Goal: Task Accomplishment & Management: Manage account settings

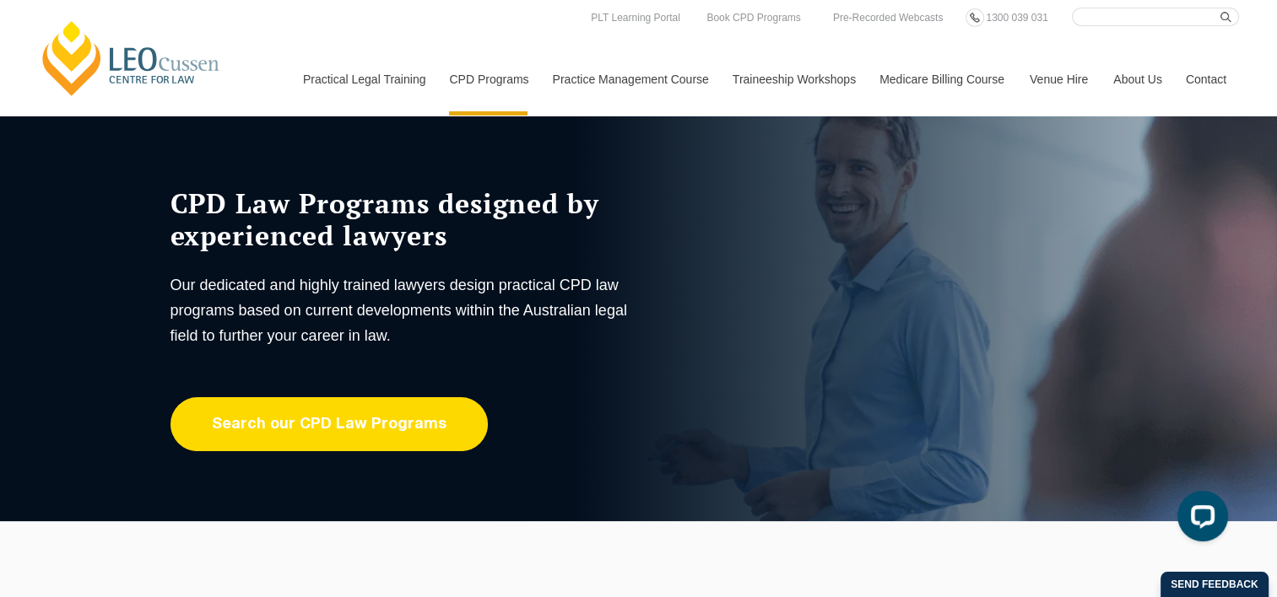
click at [417, 424] on link "Search our CPD Law Programs" at bounding box center [328, 424] width 317 height 54
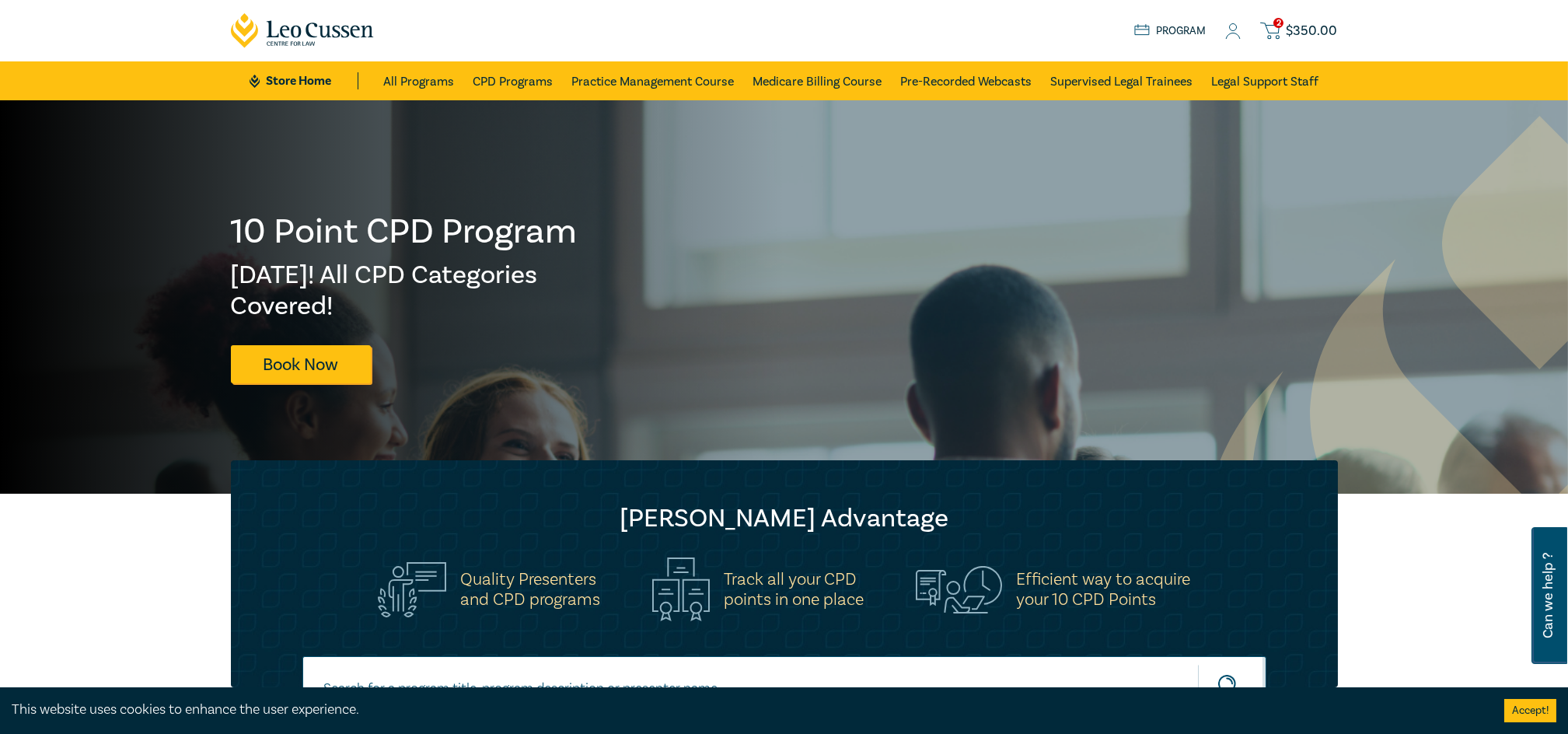
click at [1233, 33] on icon at bounding box center [1233, 36] width 14 height 6
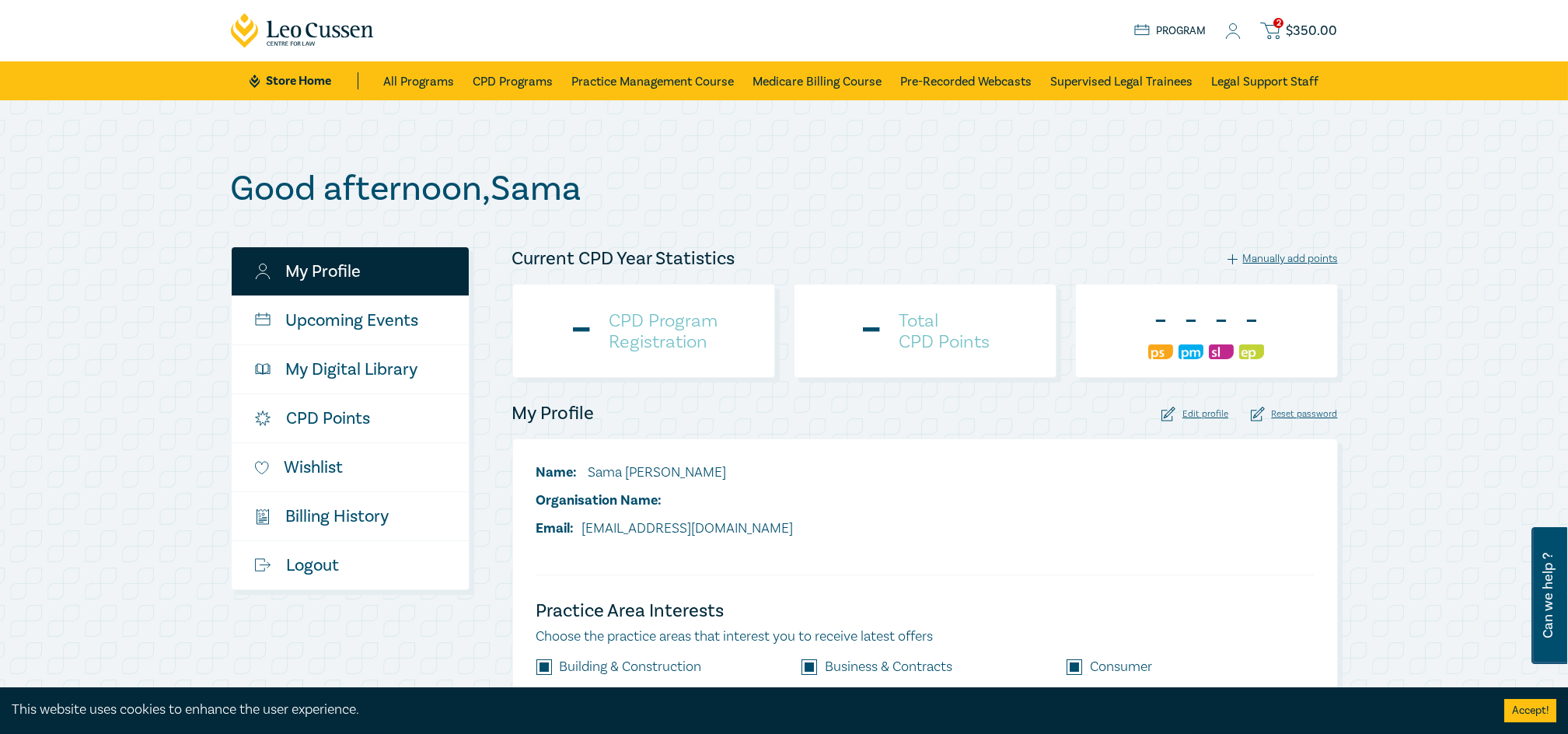
checkbox input "true"
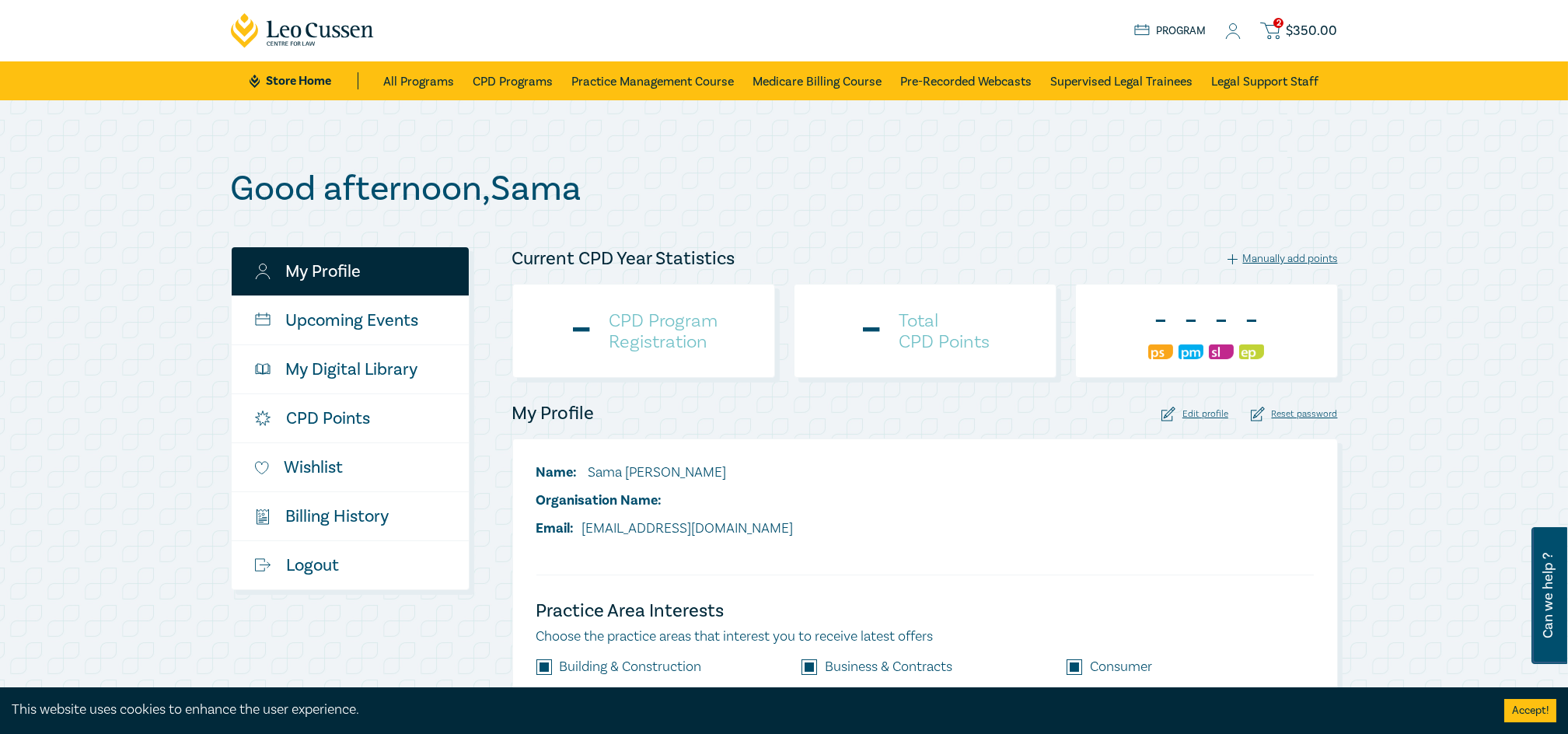
checkbox input "true"
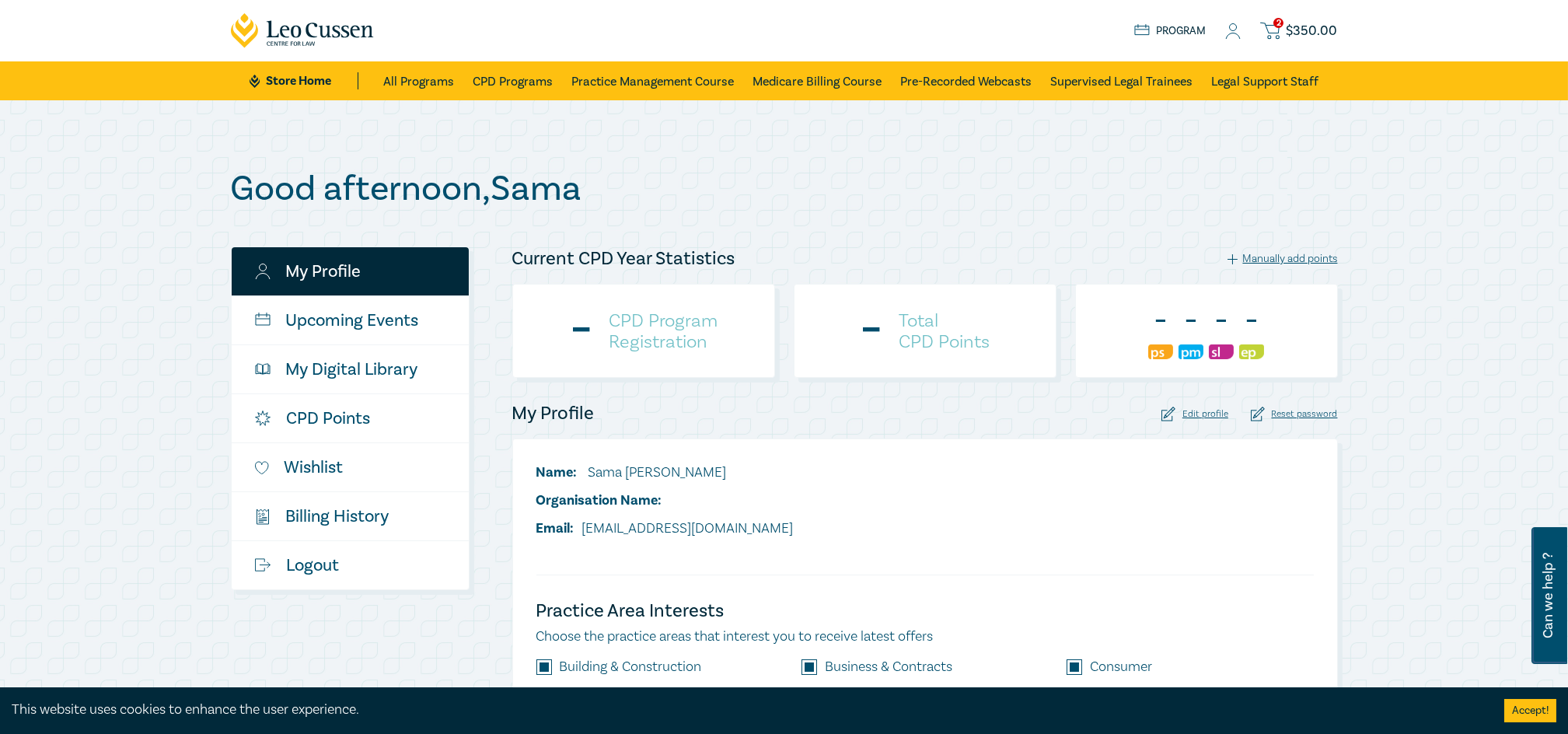
checkbox input "true"
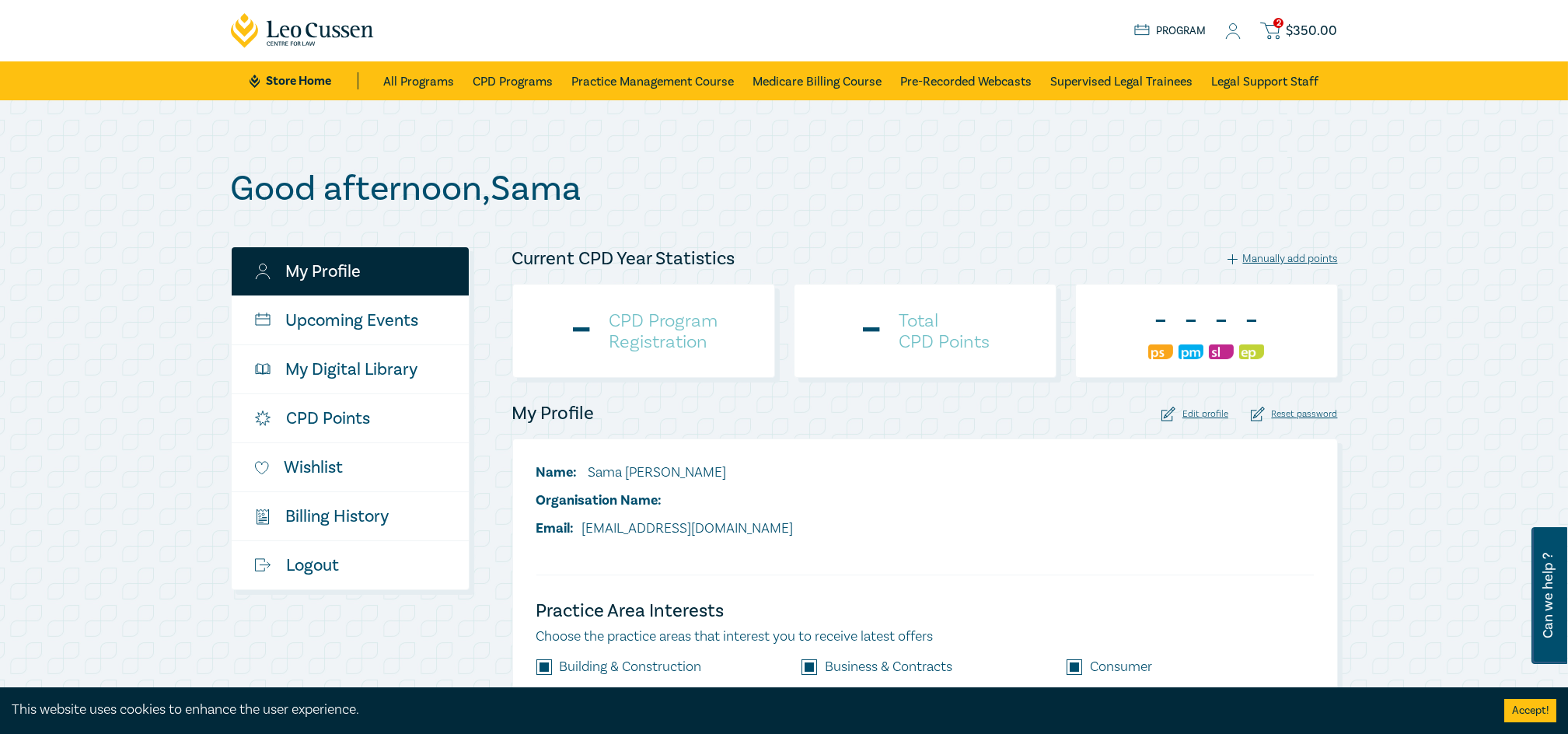
checkbox input "true"
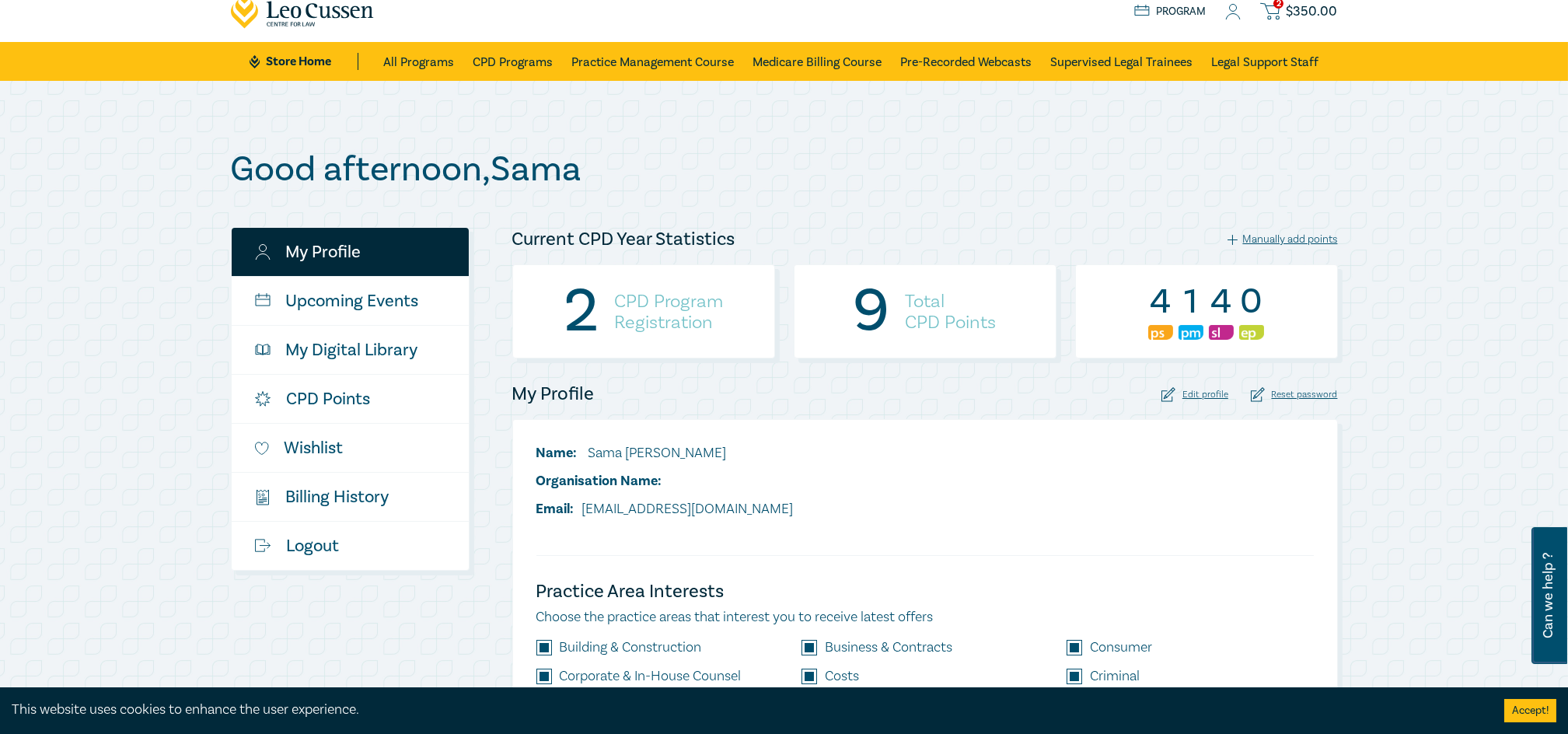
scroll to position [20, 0]
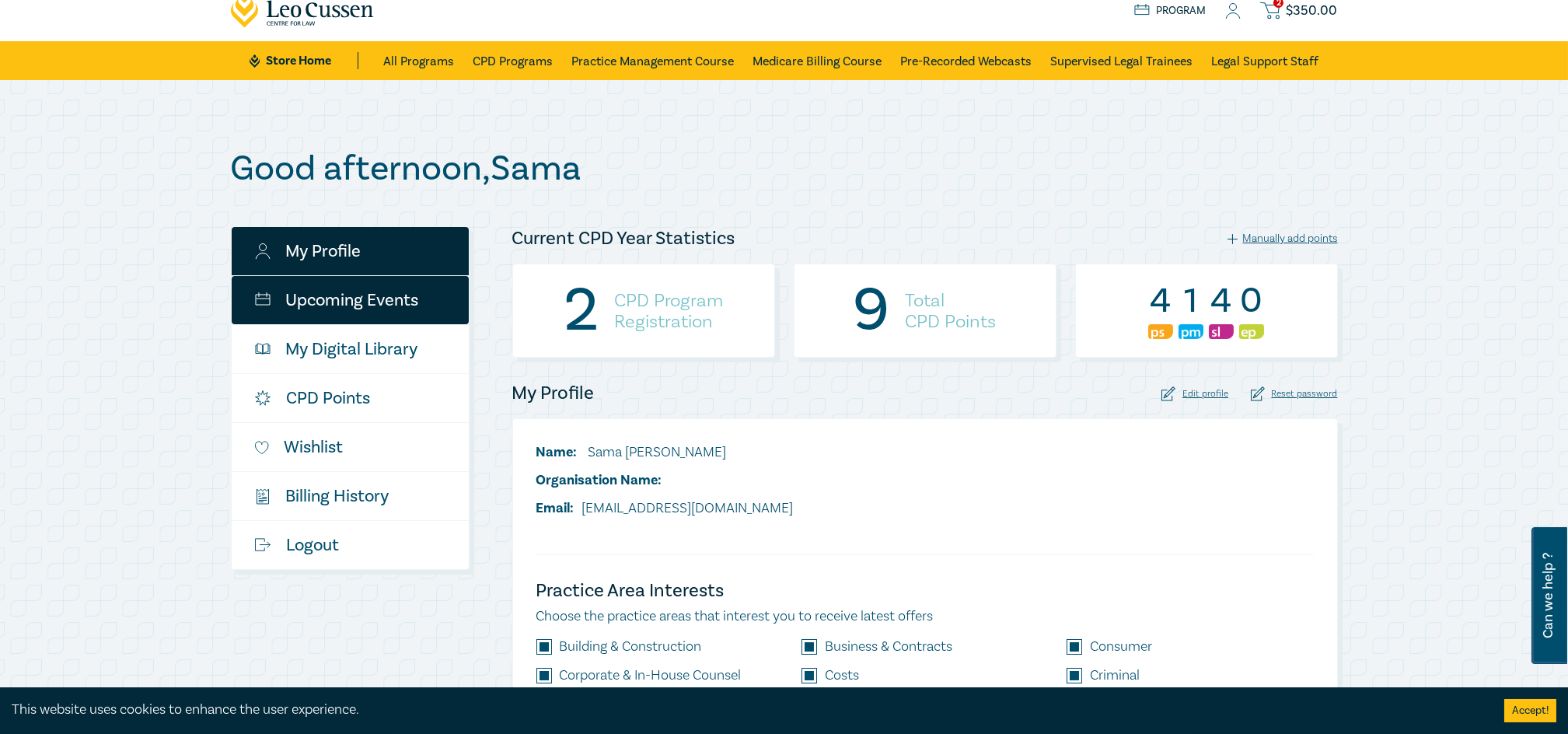
click at [391, 304] on link "Upcoming Events" at bounding box center [349, 300] width 237 height 48
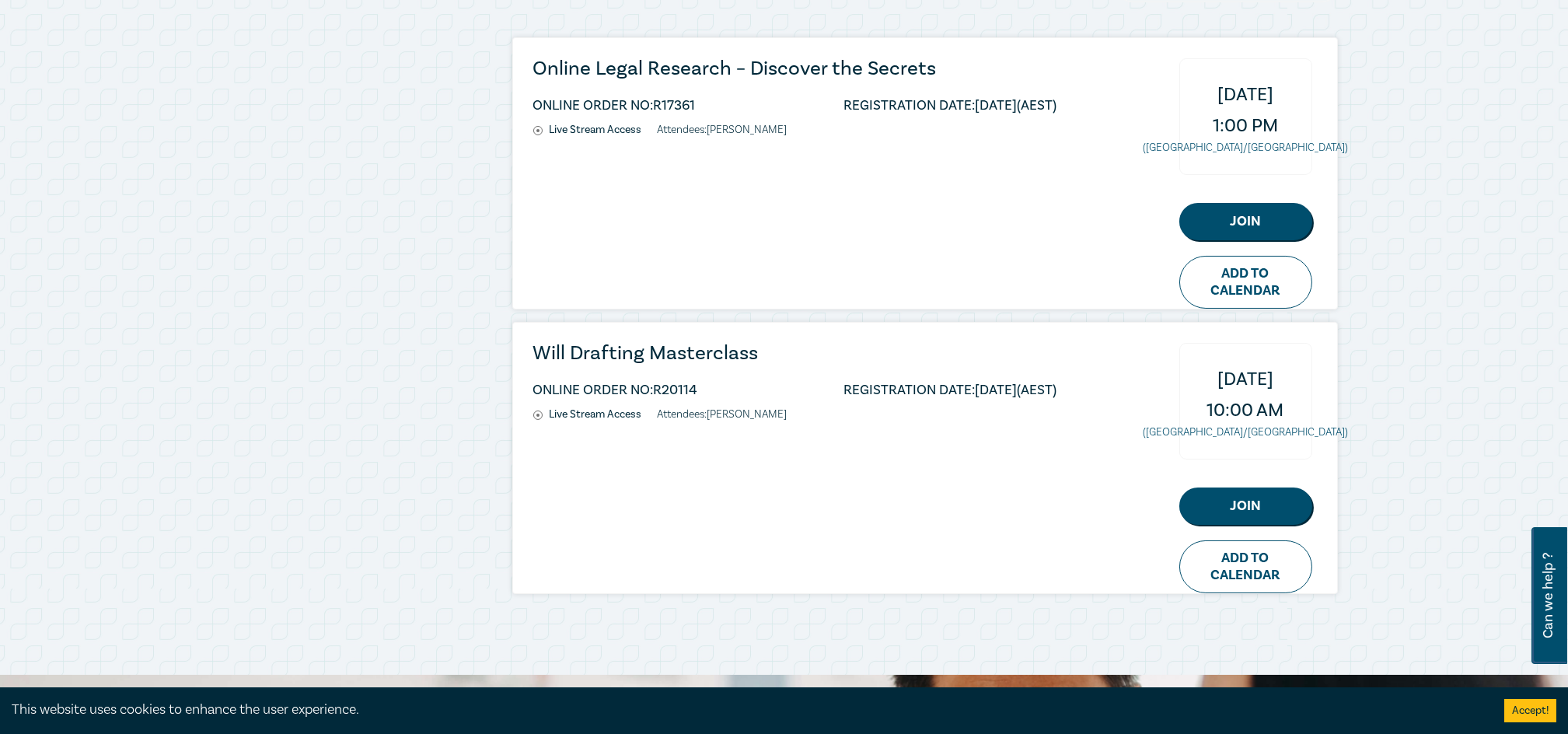
scroll to position [775, 0]
